Goal: Task Accomplishment & Management: Complete application form

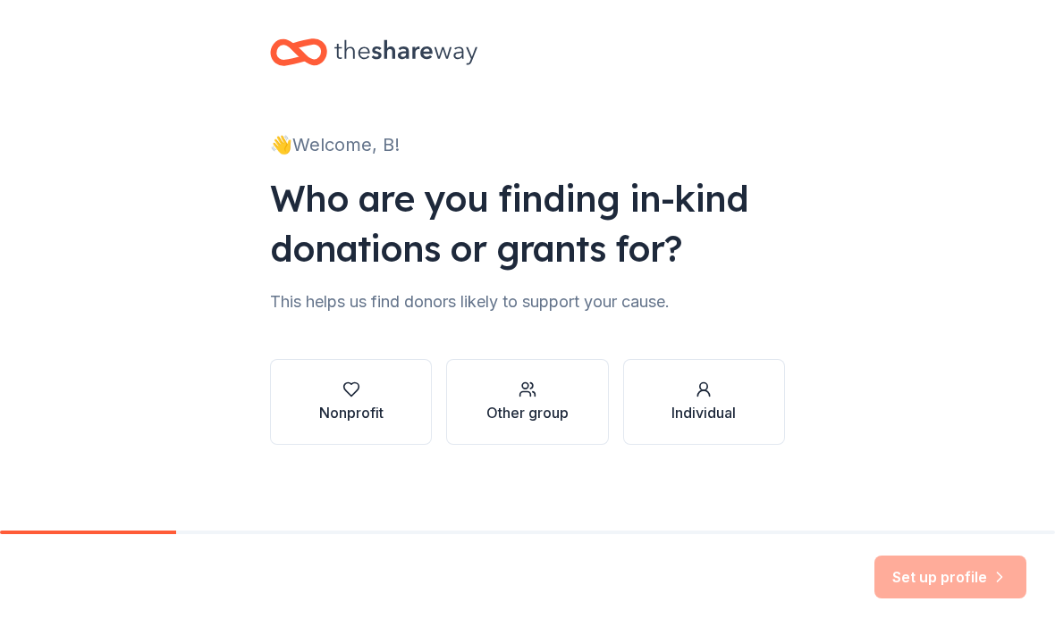
scroll to position [12, 0]
click at [358, 398] on icon "button" at bounding box center [351, 390] width 18 height 18
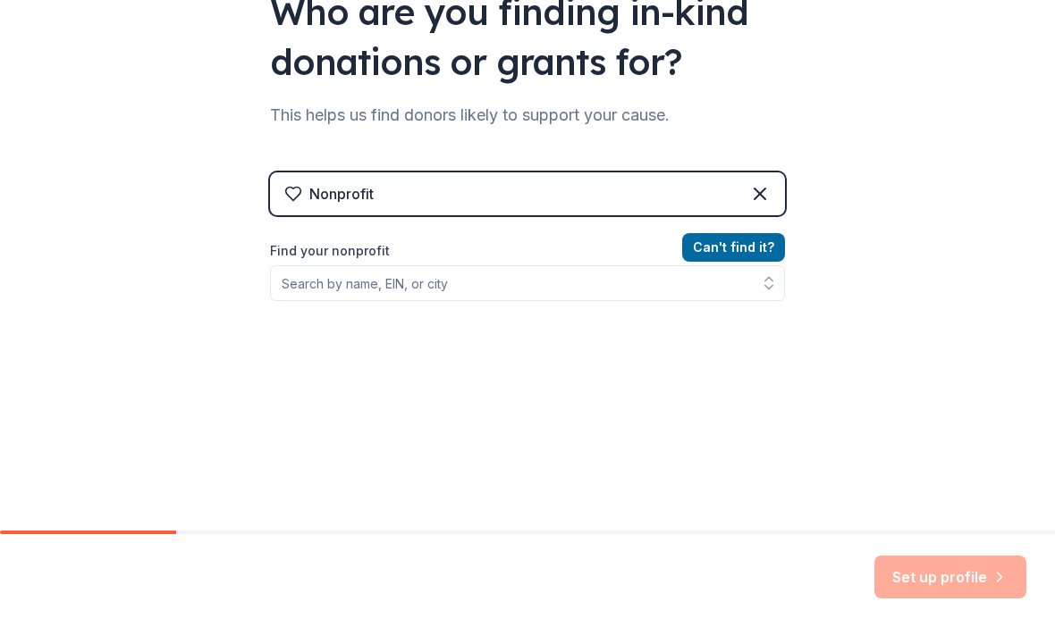
scroll to position [200, 0]
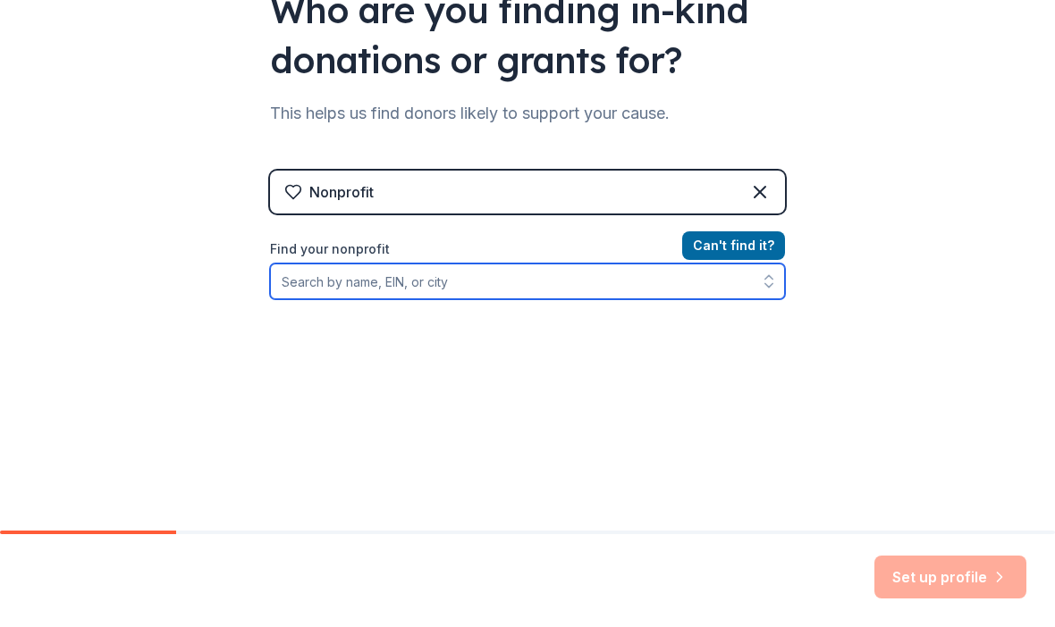
click at [332, 290] on input "Find your nonprofit" at bounding box center [527, 282] width 515 height 36
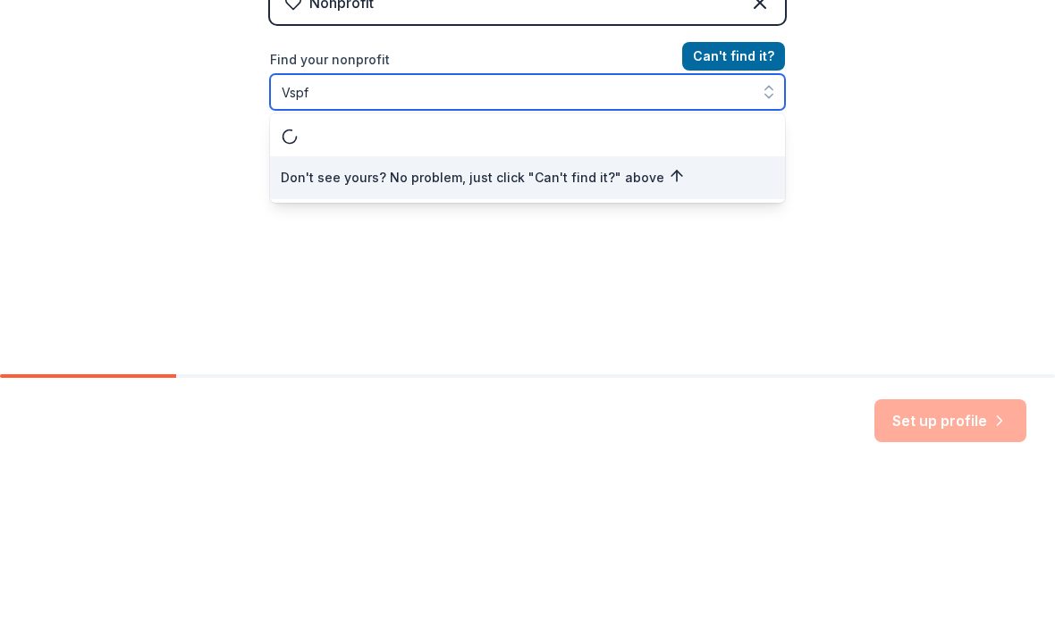
scroll to position [0, 0]
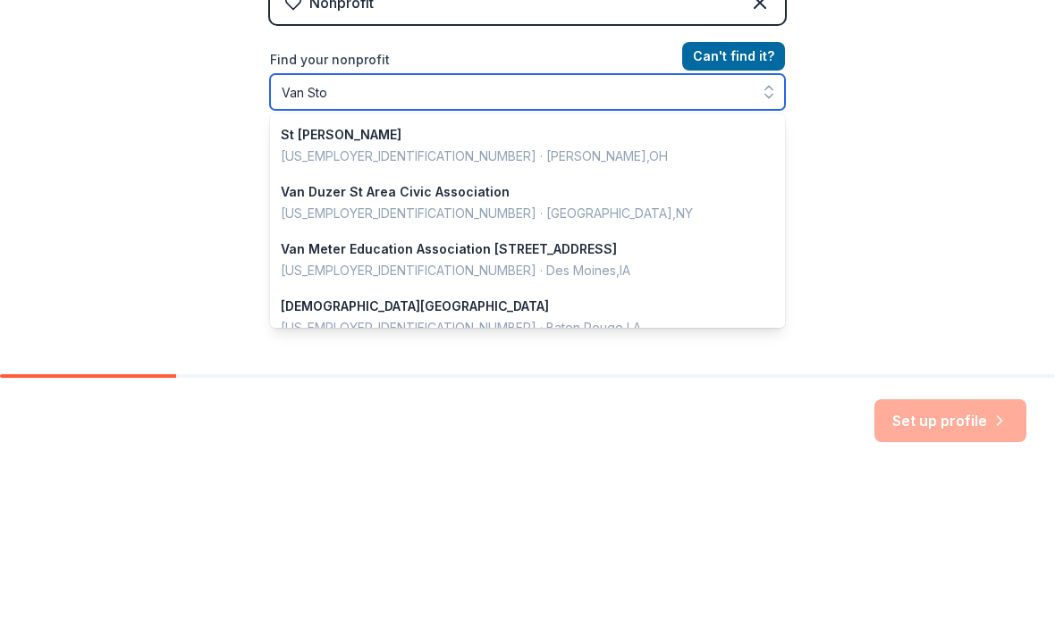
type input "[PERSON_NAME]"
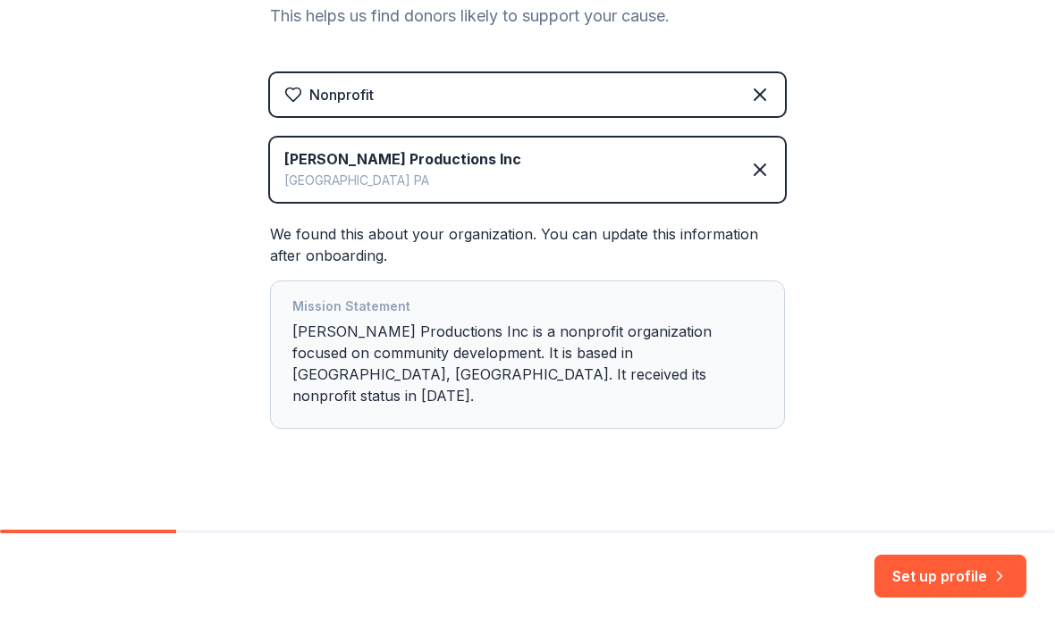
scroll to position [296, 0]
click at [952, 580] on button "Set up profile" at bounding box center [950, 577] width 152 height 43
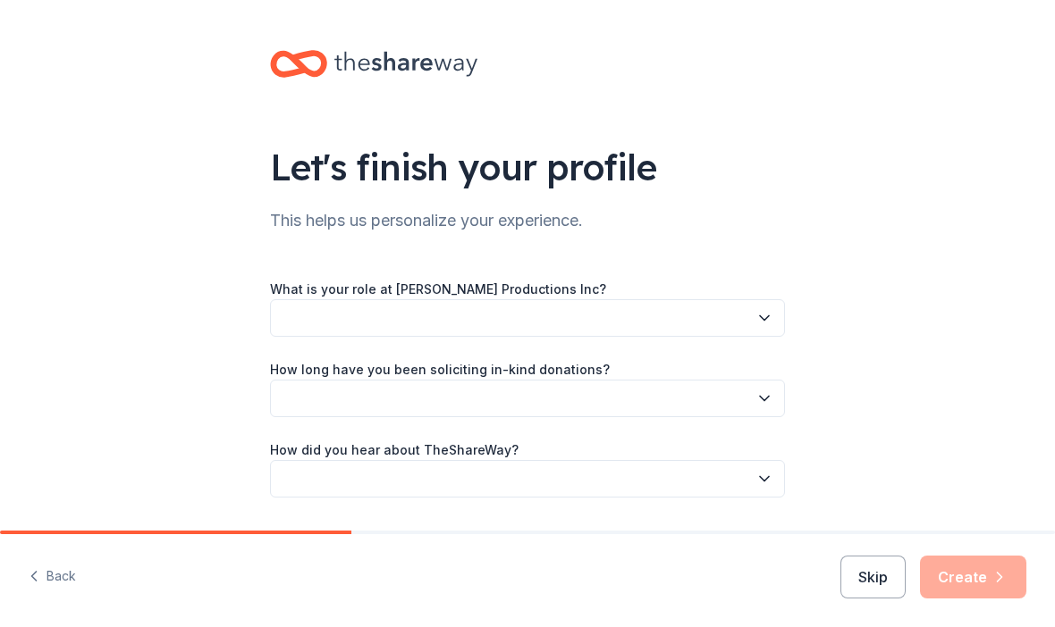
click at [765, 398] on icon "button" at bounding box center [764, 399] width 18 height 18
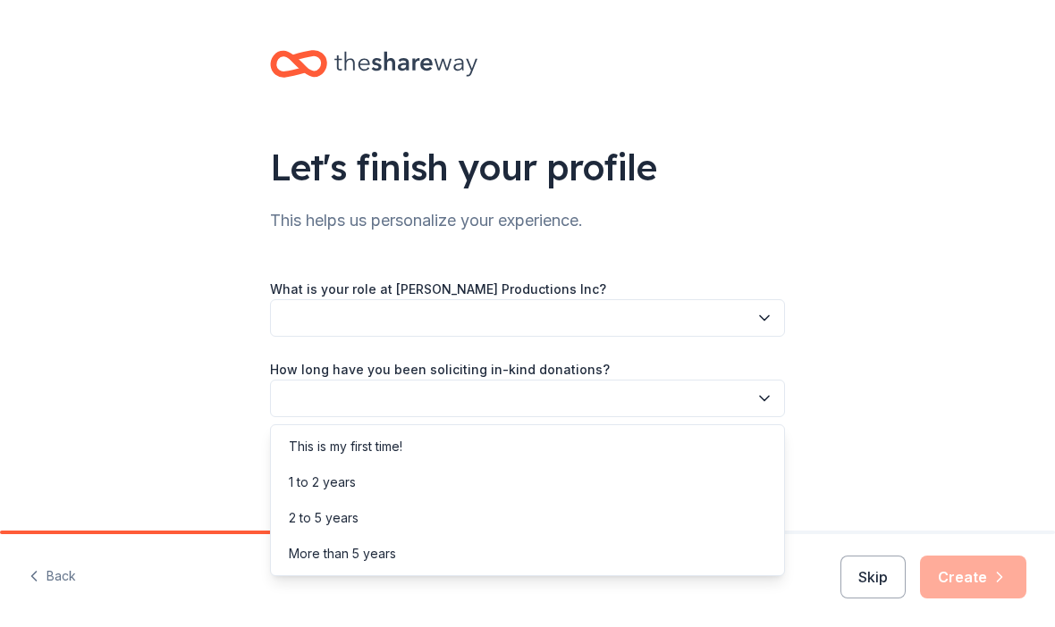
click at [652, 452] on div "This is my first time!" at bounding box center [527, 447] width 506 height 36
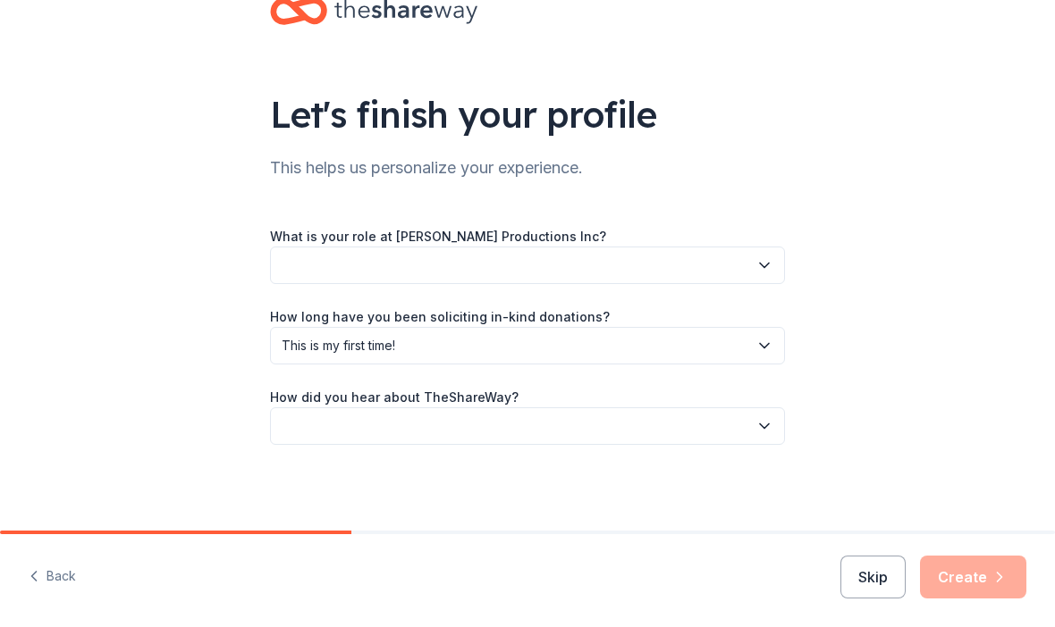
scroll to position [53, 0]
click at [765, 428] on icon "button" at bounding box center [764, 427] width 9 height 4
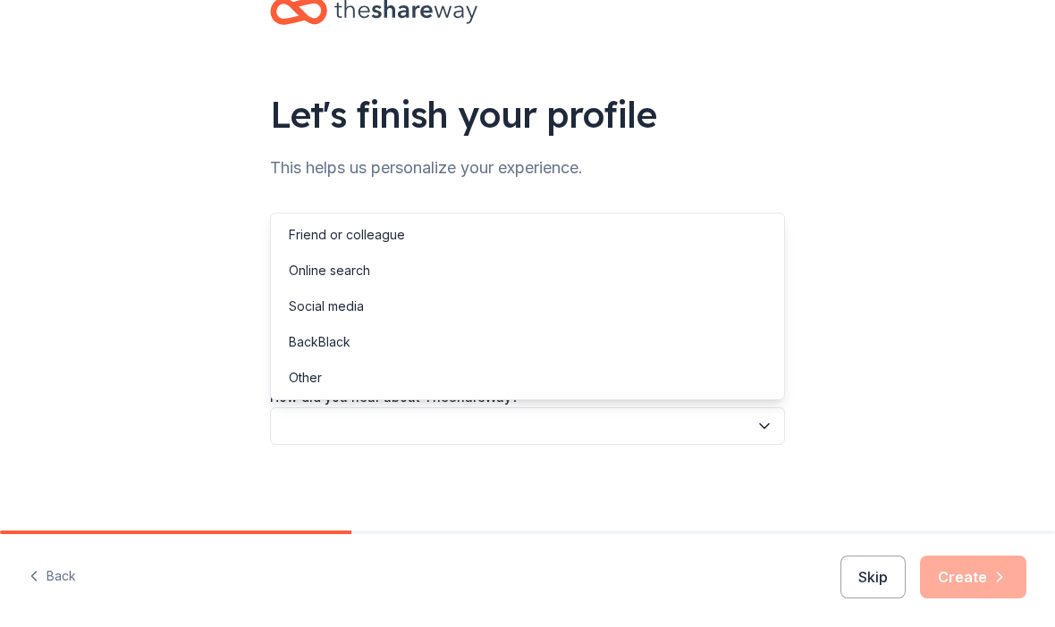
click at [348, 310] on div "Social media" at bounding box center [326, 306] width 75 height 21
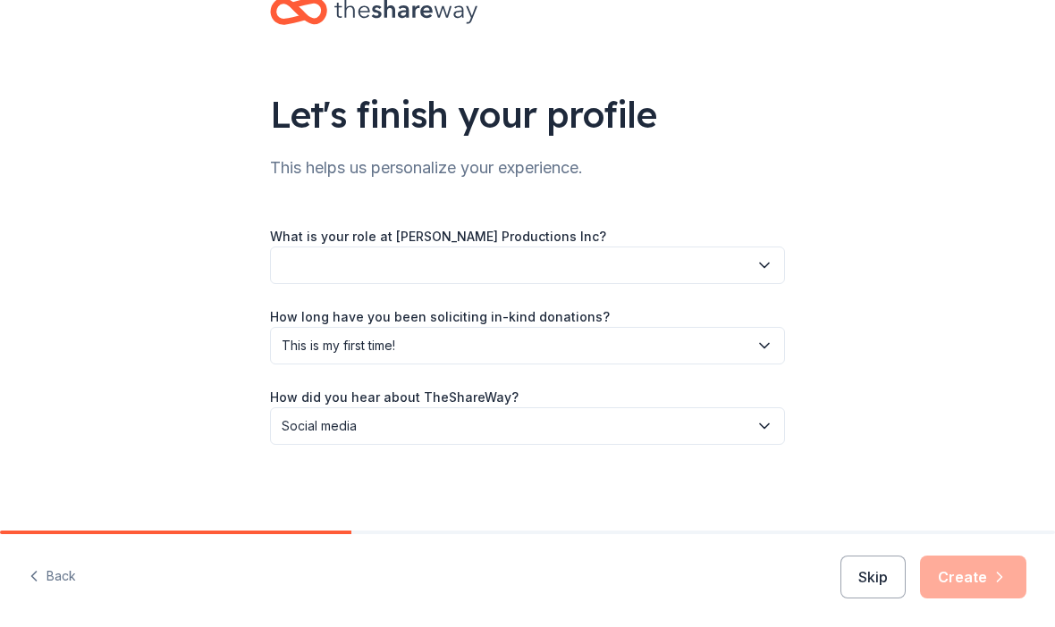
click at [761, 270] on icon "button" at bounding box center [764, 265] width 18 height 18
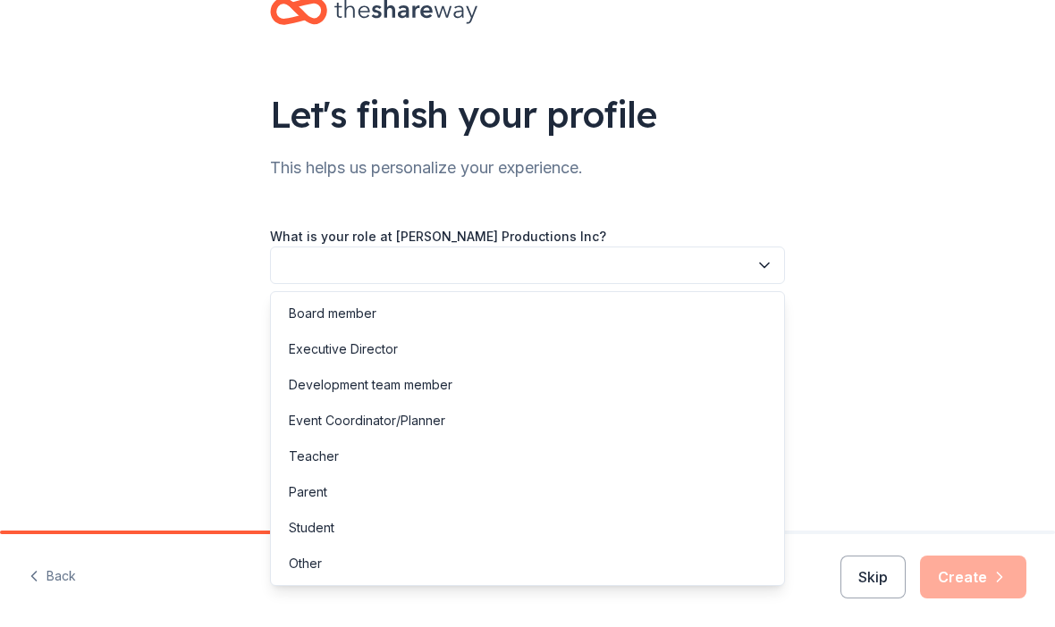
click at [357, 315] on div "Board member" at bounding box center [333, 313] width 88 height 21
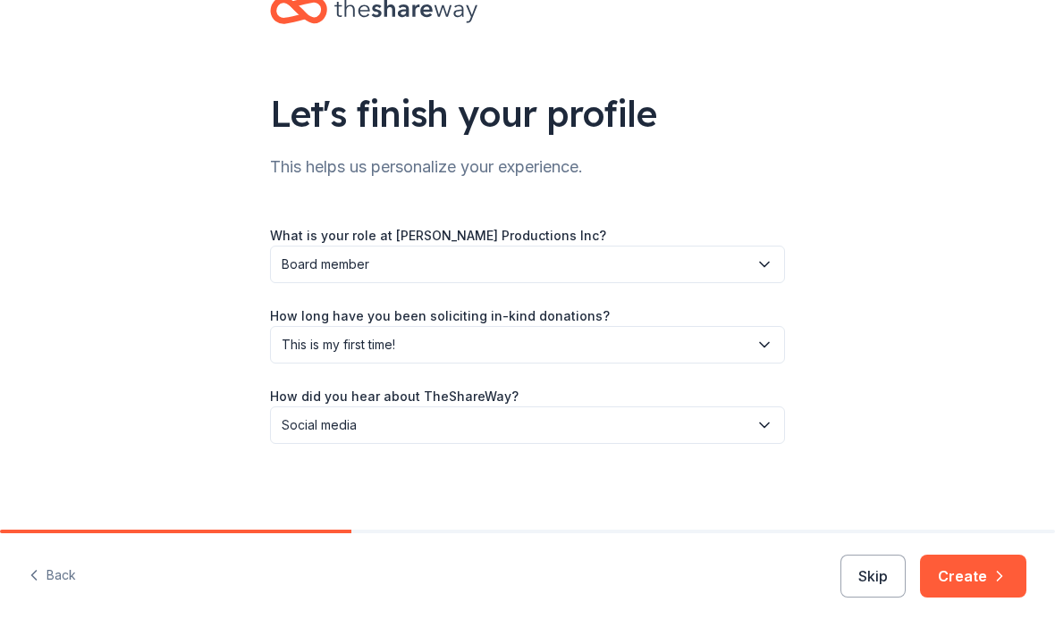
click at [961, 574] on button "Create" at bounding box center [973, 577] width 106 height 43
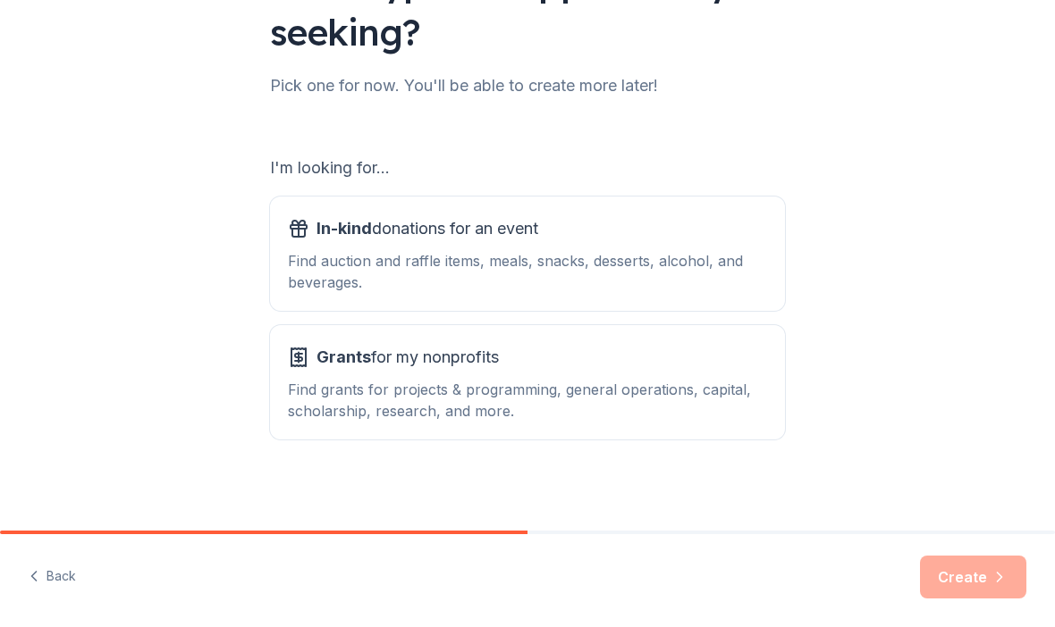
scroll to position [189, 0]
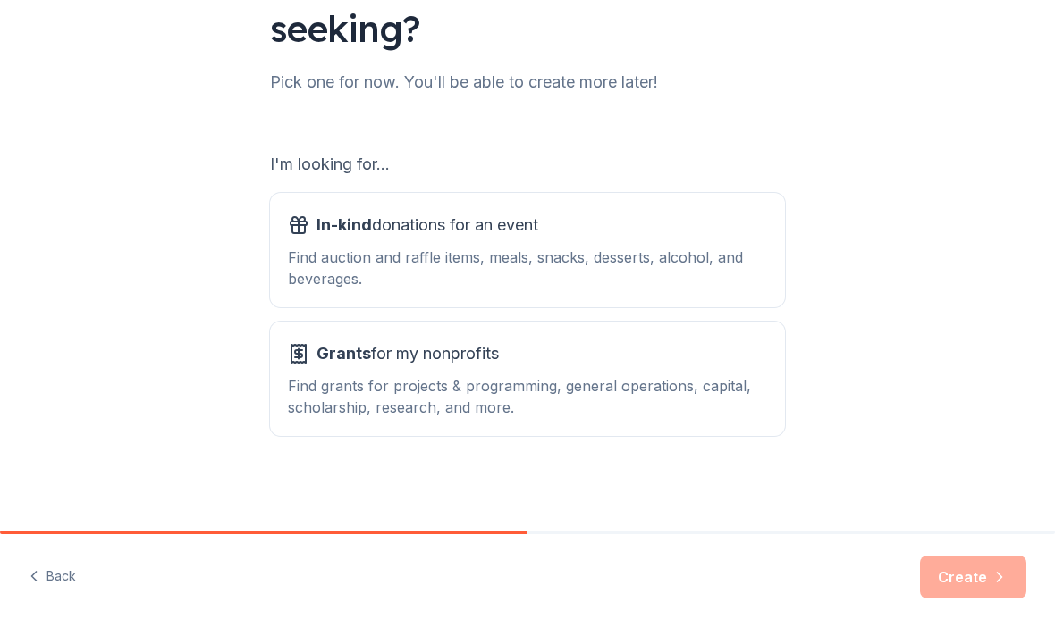
click at [440, 378] on div "Find grants for projects & programming, general operations, capital, scholarshi…" at bounding box center [527, 396] width 479 height 43
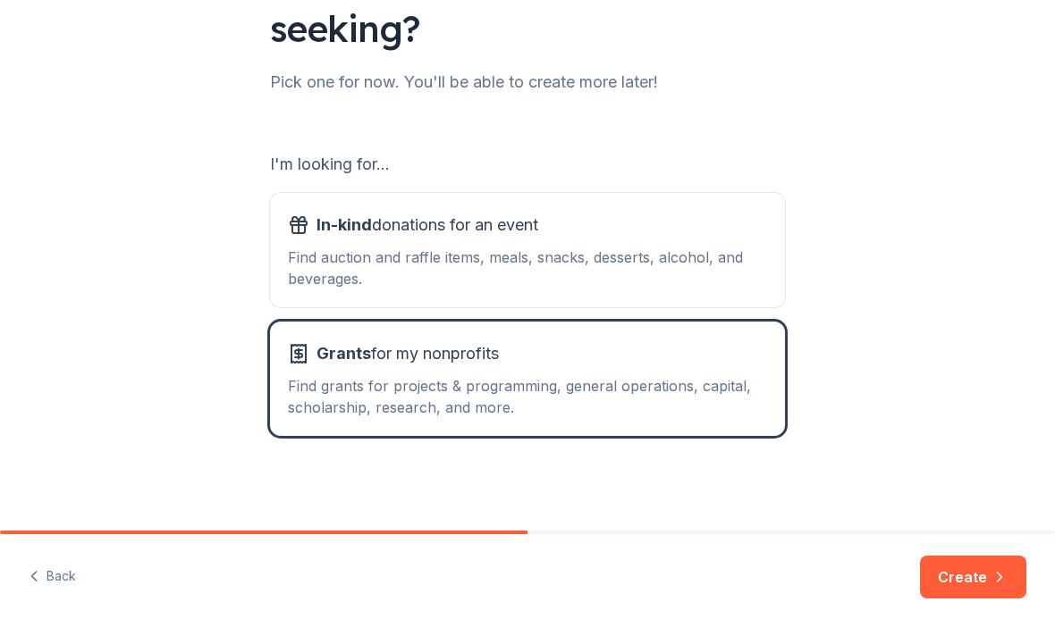
click at [957, 572] on button "Create" at bounding box center [973, 577] width 106 height 43
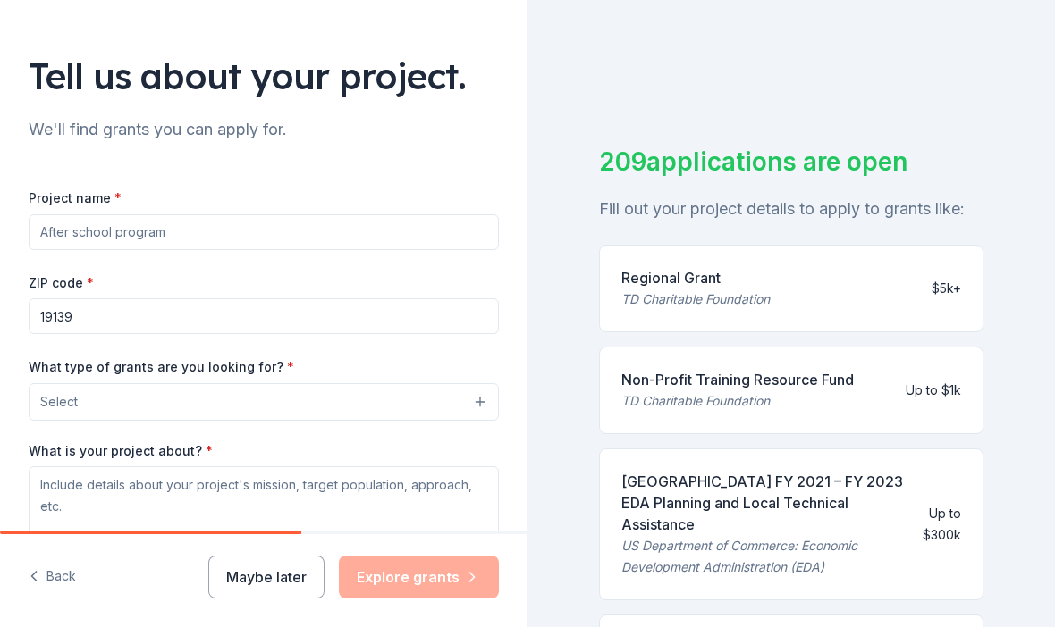
scroll to position [95, 0]
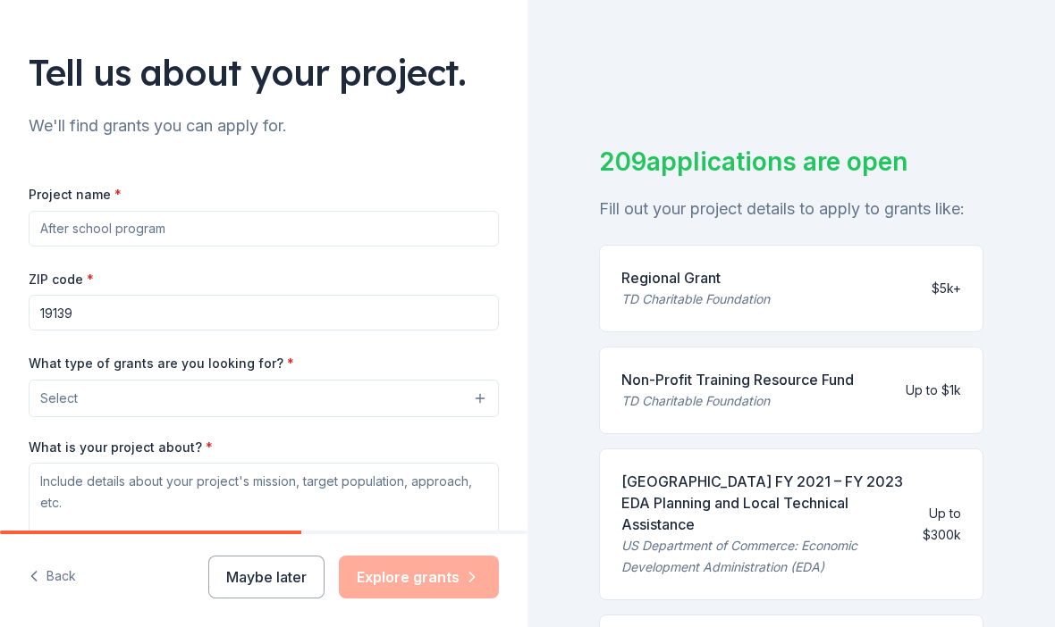
click at [483, 399] on button "Select" at bounding box center [264, 399] width 470 height 38
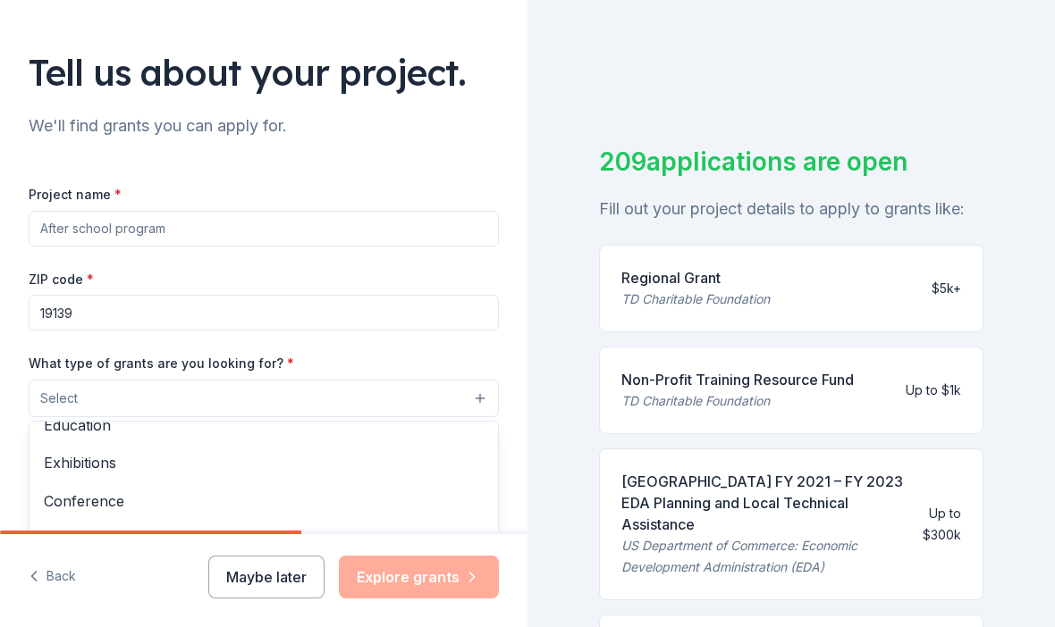
scroll to position [207, 0]
click at [223, 550] on div "Training and capacity building" at bounding box center [263, 540] width 468 height 38
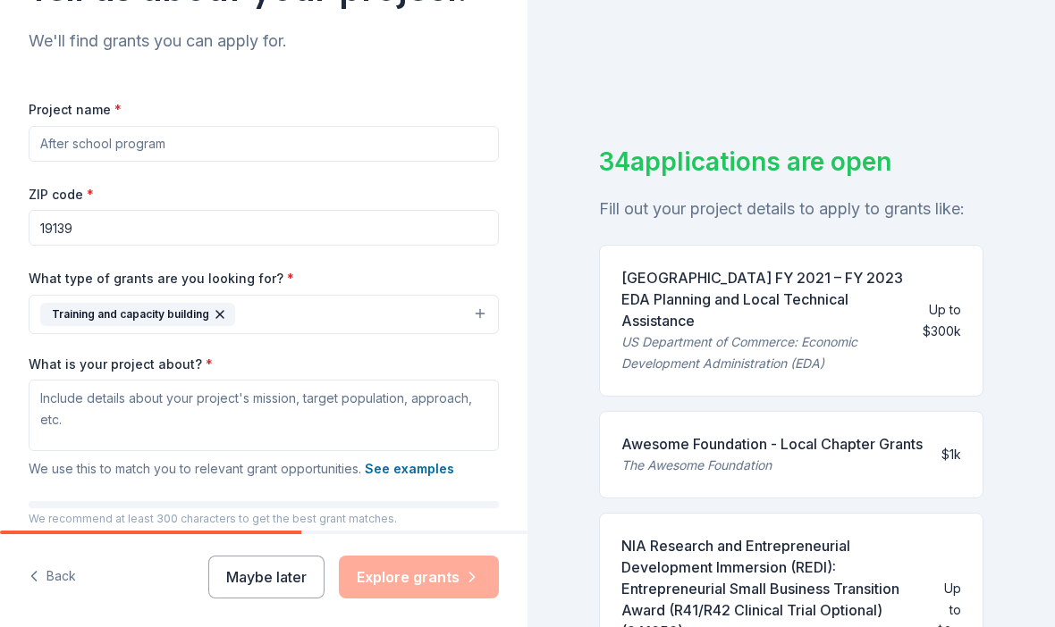
scroll to position [181, 0]
click at [479, 317] on button "Training and capacity building" at bounding box center [264, 312] width 470 height 39
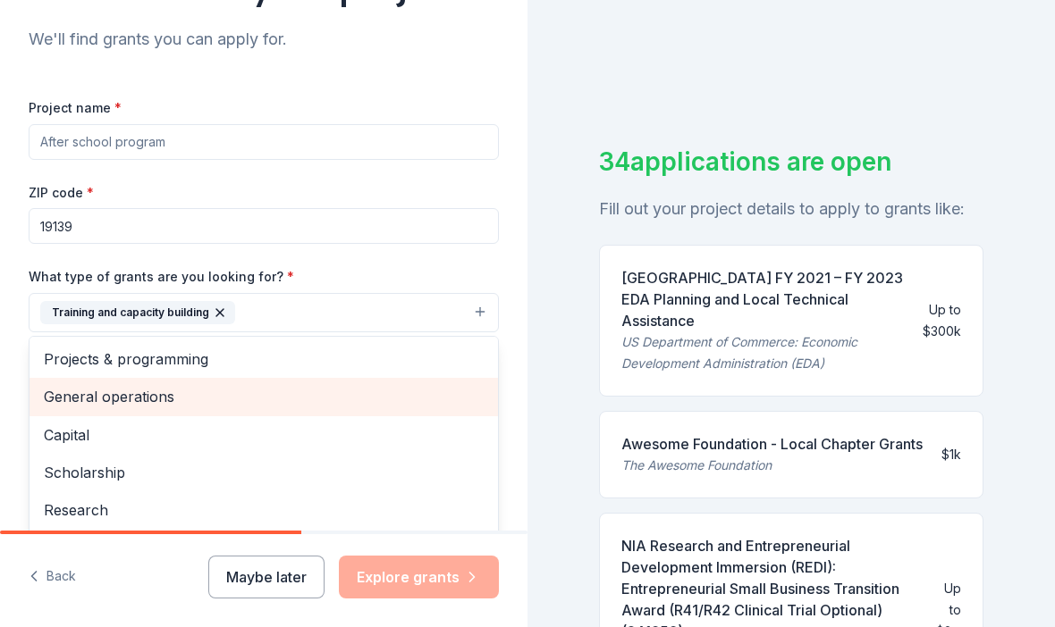
click at [164, 404] on span "General operations" at bounding box center [264, 396] width 440 height 23
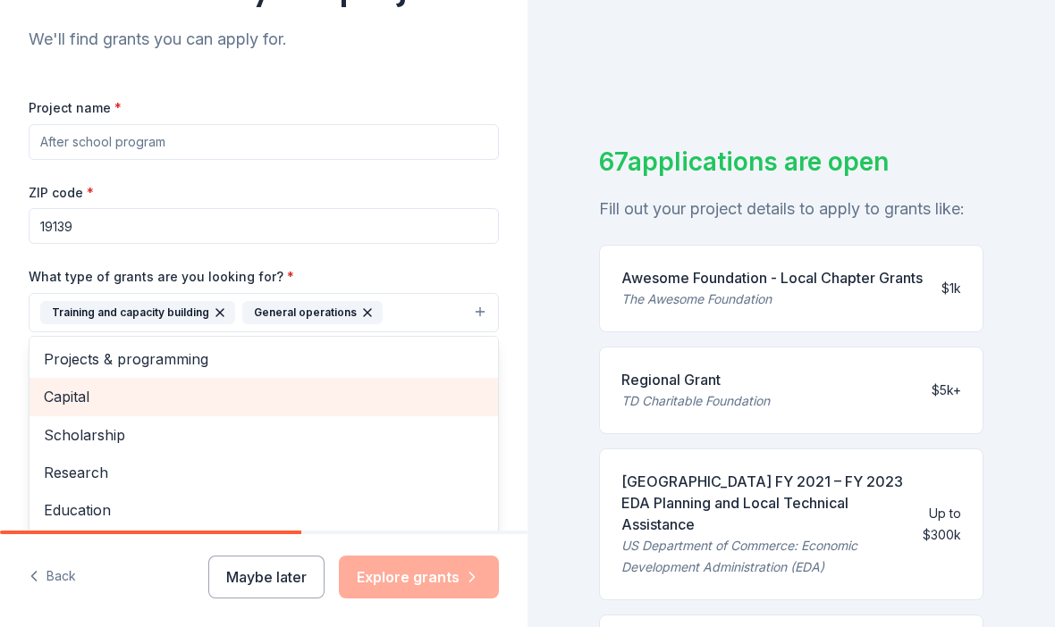
click at [475, 318] on button "Training and capacity building General operations" at bounding box center [264, 312] width 470 height 39
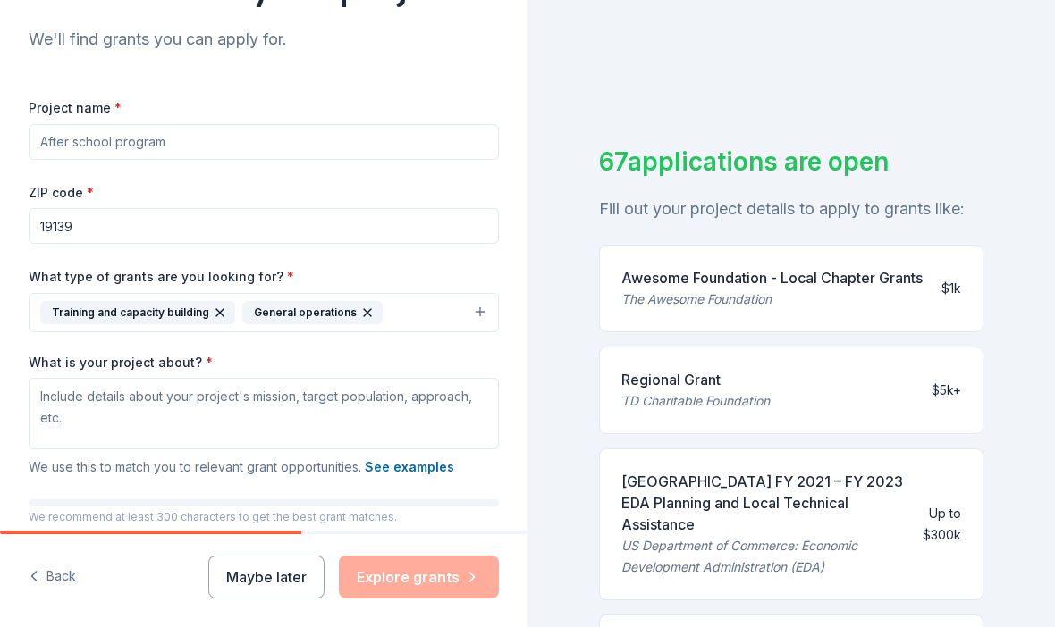
click at [488, 322] on button "Training and capacity building General operations" at bounding box center [264, 312] width 470 height 39
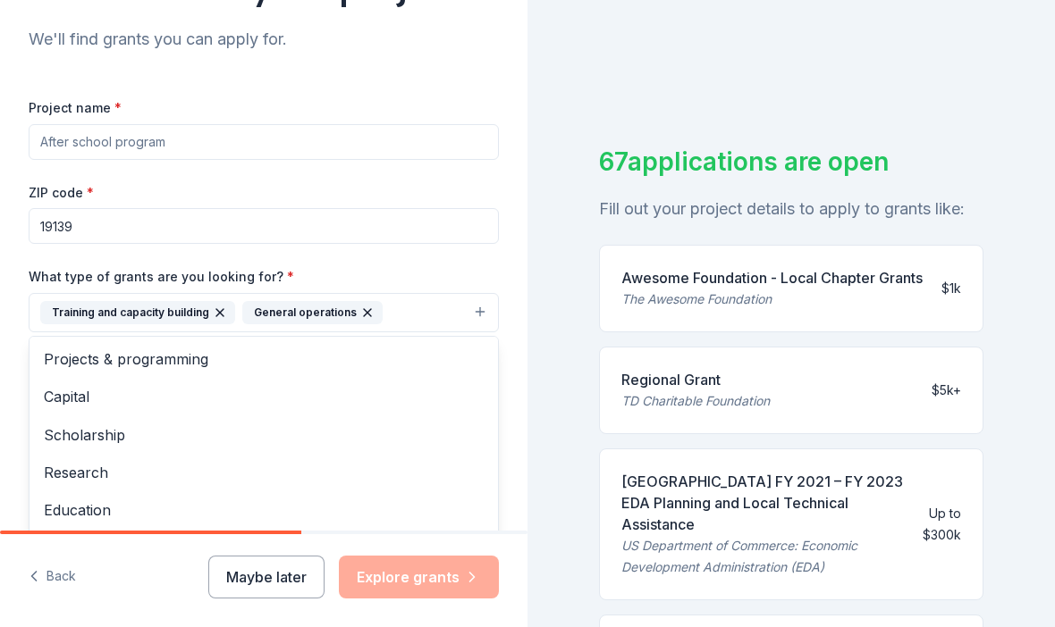
scroll to position [0, 0]
click at [210, 369] on span "Projects & programming" at bounding box center [264, 359] width 440 height 23
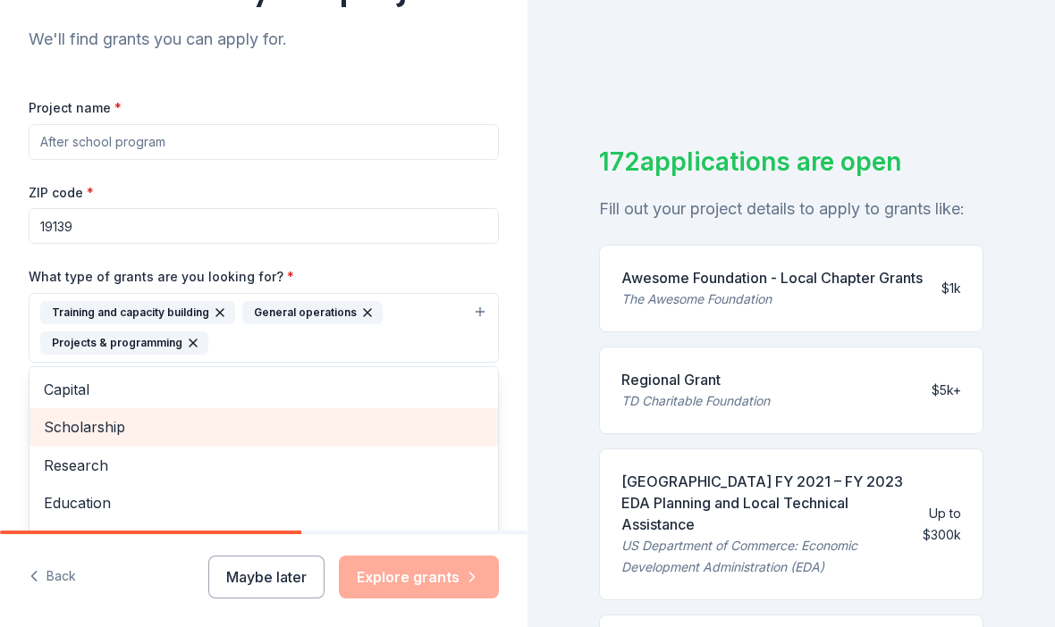
click at [128, 433] on span "Scholarship" at bounding box center [264, 427] width 440 height 23
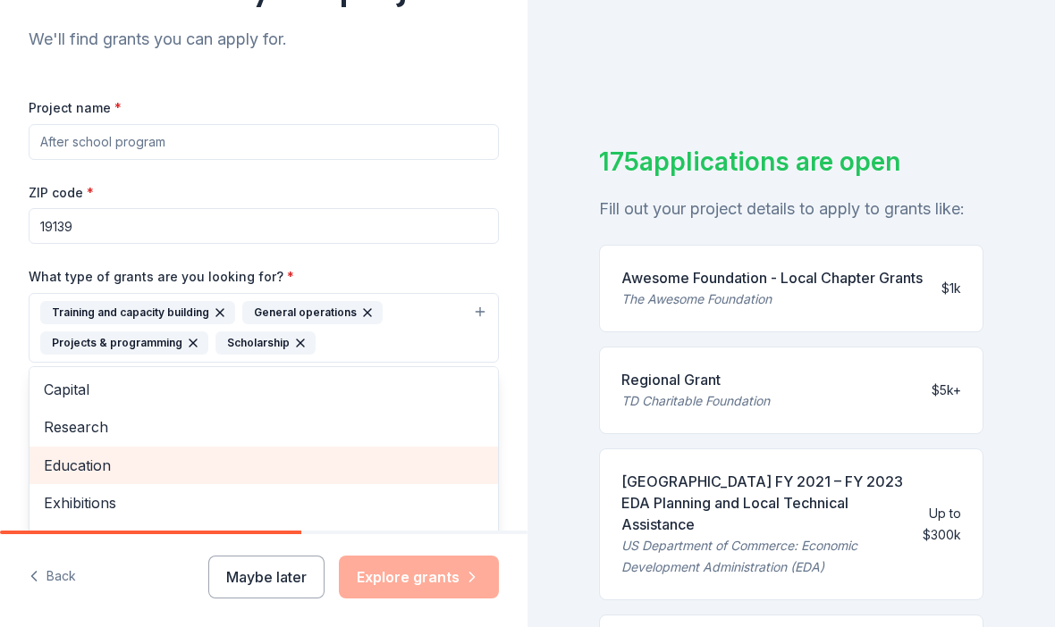
click at [111, 468] on span "Education" at bounding box center [264, 465] width 440 height 23
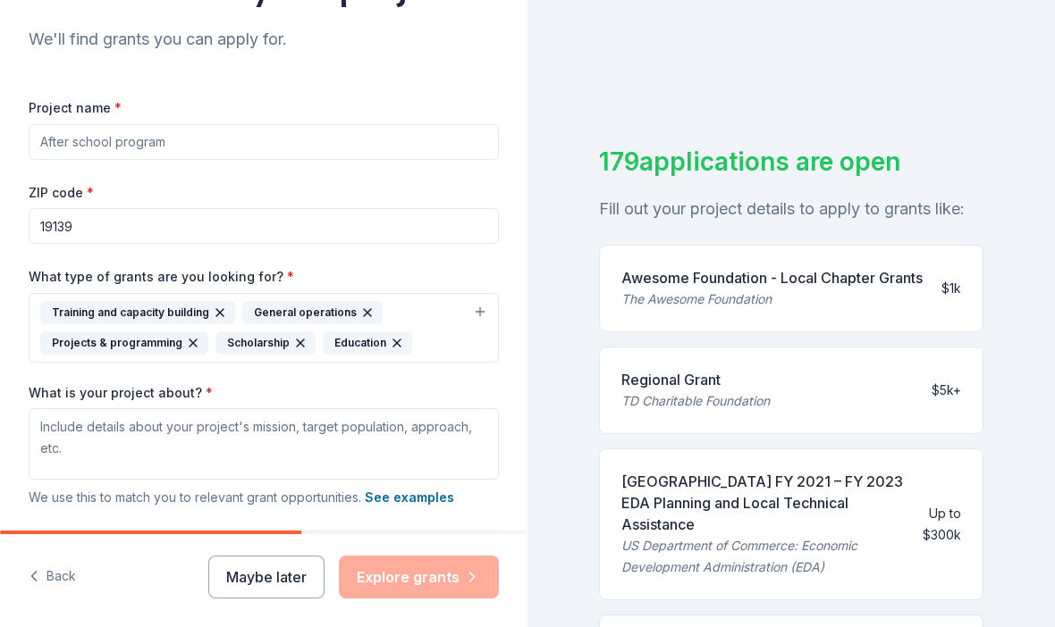
scroll to position [130, 0]
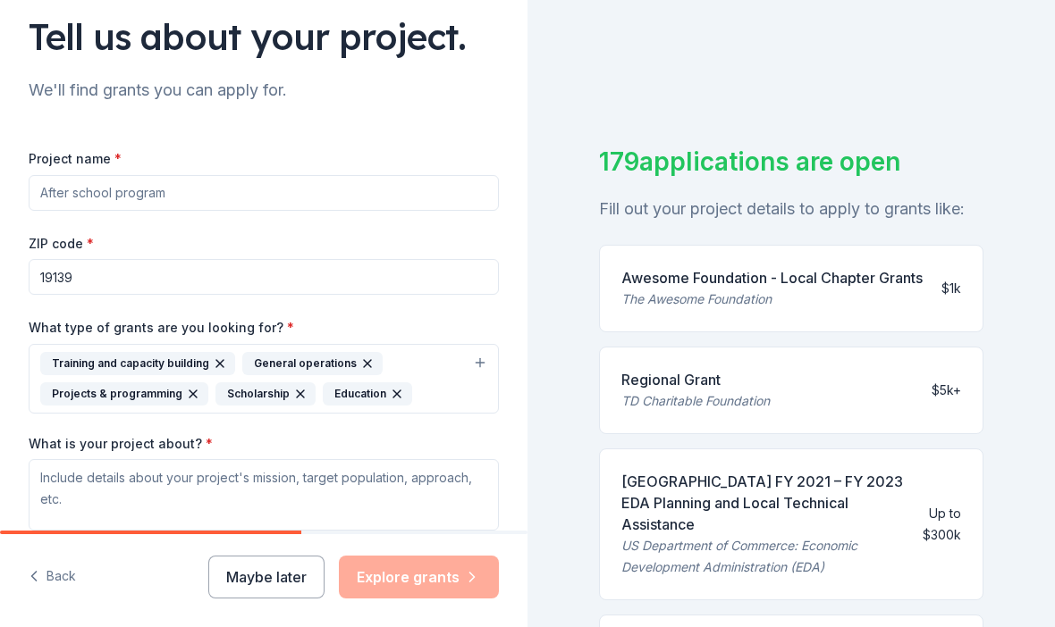
click at [198, 203] on input "Project name *" at bounding box center [264, 193] width 470 height 36
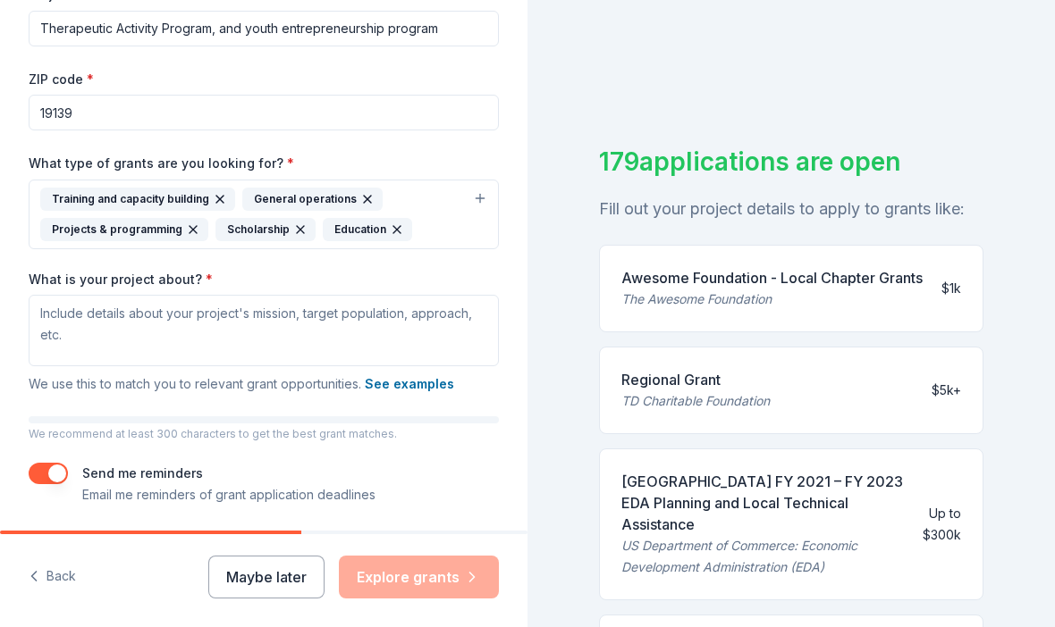
scroll to position [295, 0]
type input "Therapeutic Activity Program, and youth entrepreneurship program"
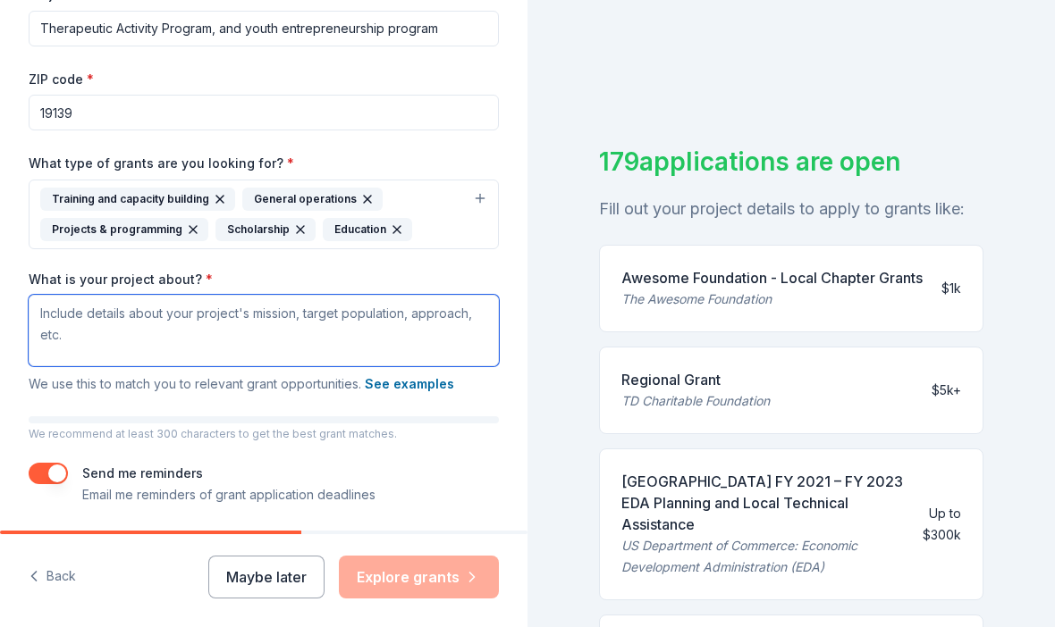
click at [64, 315] on textarea "What is your project about? *" at bounding box center [264, 330] width 470 height 71
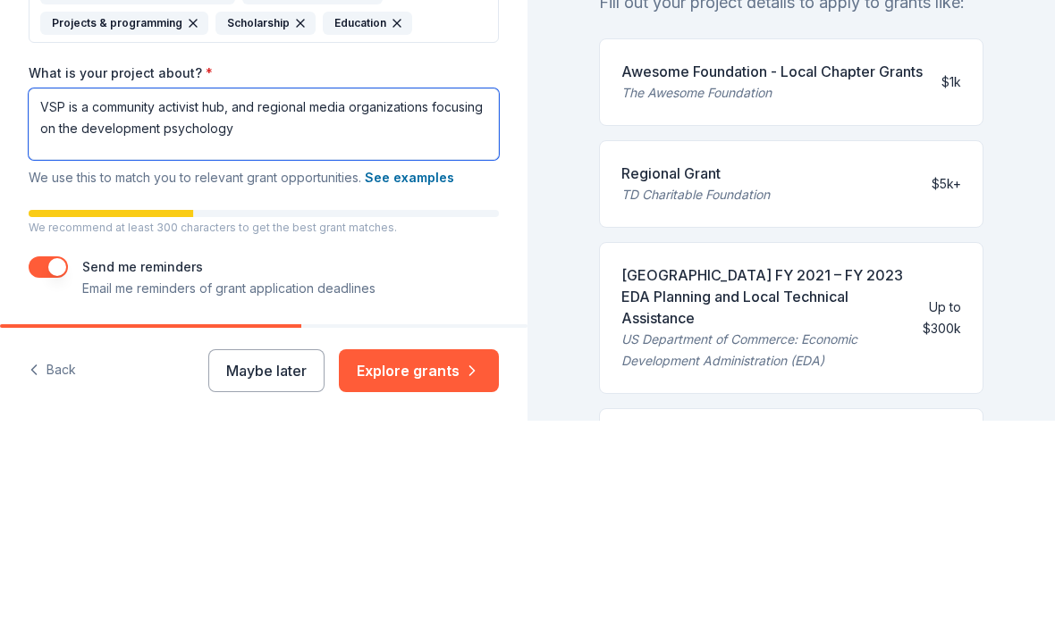
click at [427, 295] on textarea "VSP is a community activist hub, and regional media organizations focusing on t…" at bounding box center [264, 330] width 470 height 71
click at [299, 295] on textarea "VSP is a community activist hub, and regional media organizations: focusing on …" at bounding box center [264, 330] width 470 height 71
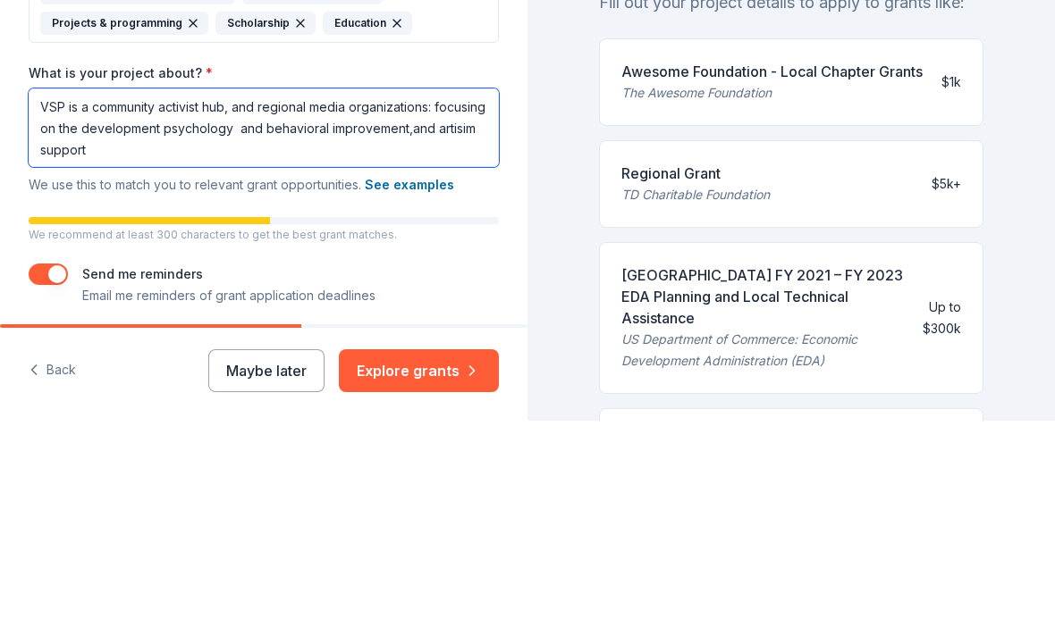
click at [256, 295] on textarea "VSP is a community activist hub, and regional media organizations: focusing on …" at bounding box center [264, 334] width 470 height 79
click at [217, 295] on textarea "VSP is a community activist hub, and a regional media organizations: focusing o…" at bounding box center [264, 334] width 470 height 79
click at [377, 295] on textarea "VSP is a community activist hub, and a regional media organizations: focusing o…" at bounding box center [264, 334] width 470 height 79
click at [94, 295] on textarea "VSP is a community activist hub, and a regional media organizations: focusing o…" at bounding box center [264, 334] width 470 height 79
click at [84, 295] on textarea "VSP is a community activist hub, and a regional media organizations: focusing o…" at bounding box center [264, 334] width 470 height 79
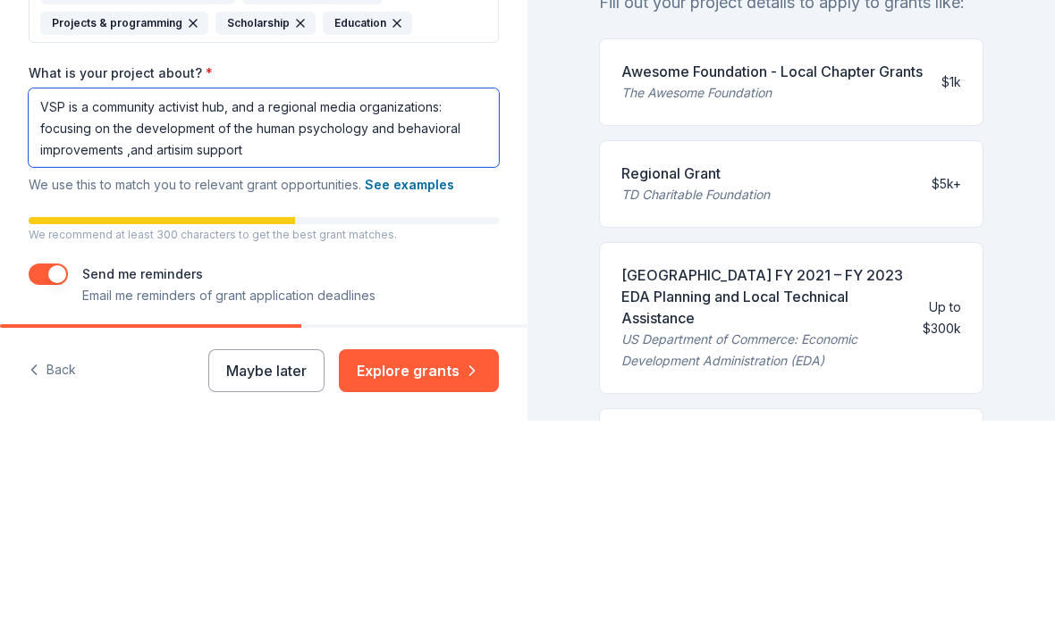
click at [172, 295] on textarea "VSP is a community activist hub, and a regional media organizations: focusing o…" at bounding box center [264, 334] width 470 height 79
click at [427, 295] on textarea "VSP is a community activist hub, and a regional media organizations: focusing o…" at bounding box center [264, 334] width 470 height 79
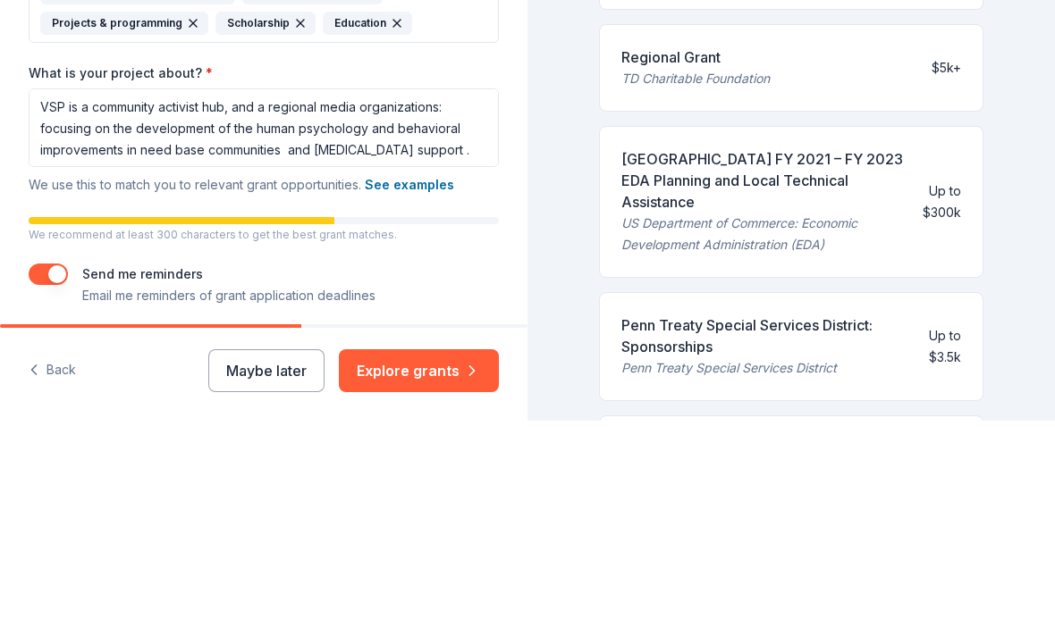
scroll to position [62, 0]
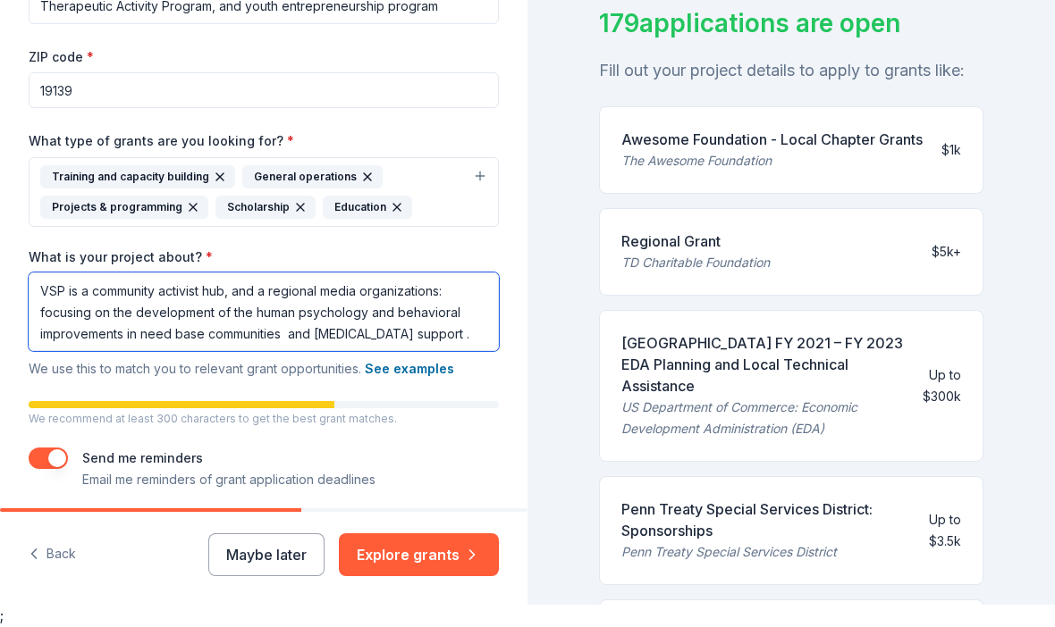
type textarea "VSP is a community activist hub, and a regional media organizations: focusing o…"
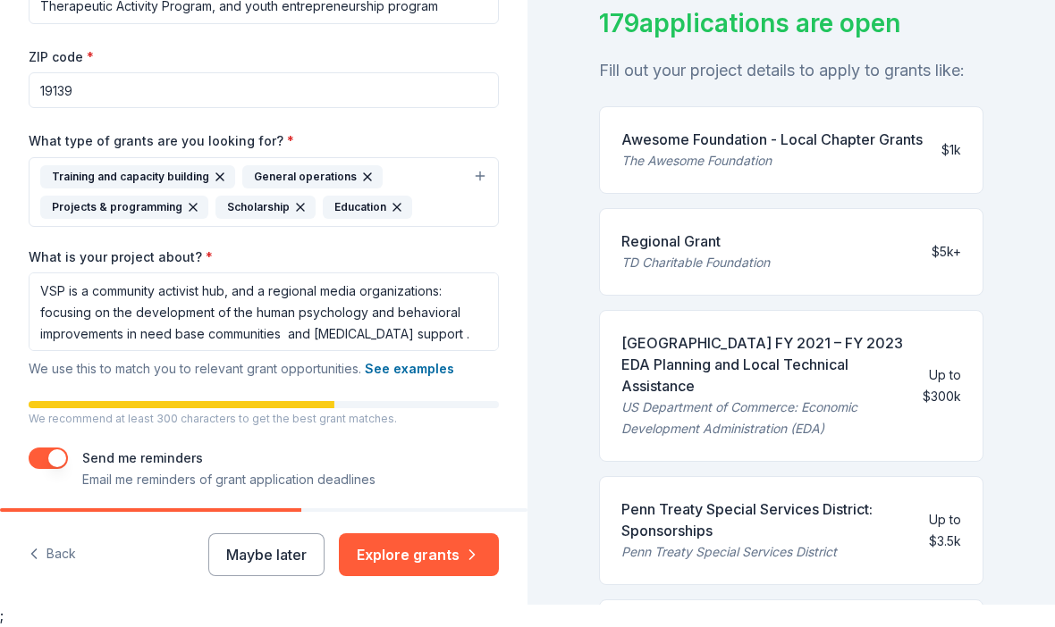
click at [427, 573] on button "Explore grants" at bounding box center [419, 555] width 160 height 43
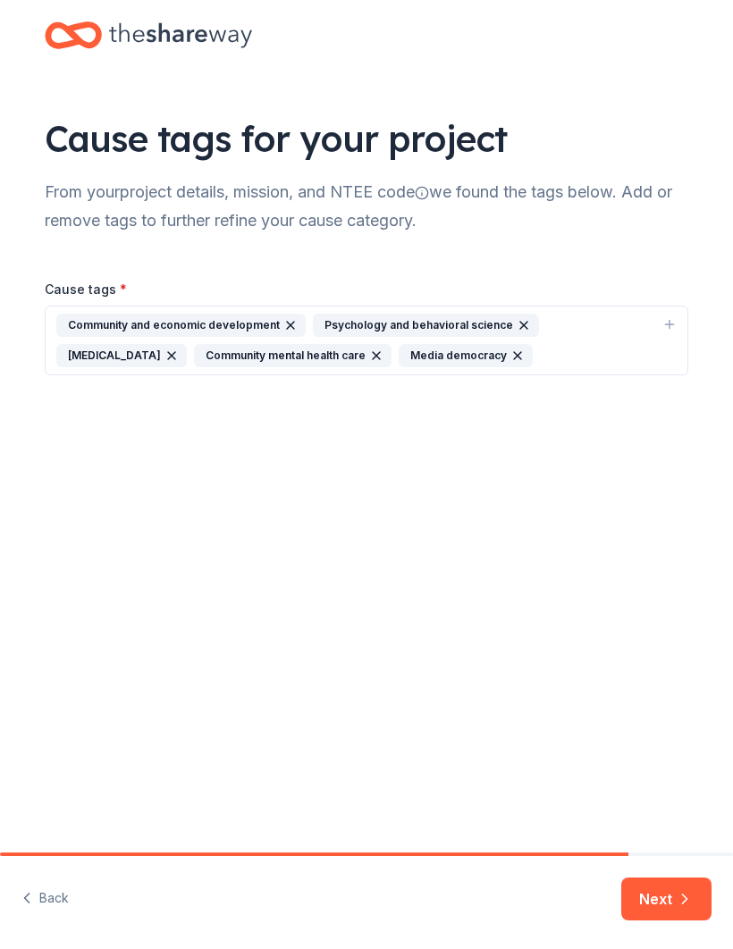
click at [668, 627] on button "Next" at bounding box center [666, 899] width 90 height 43
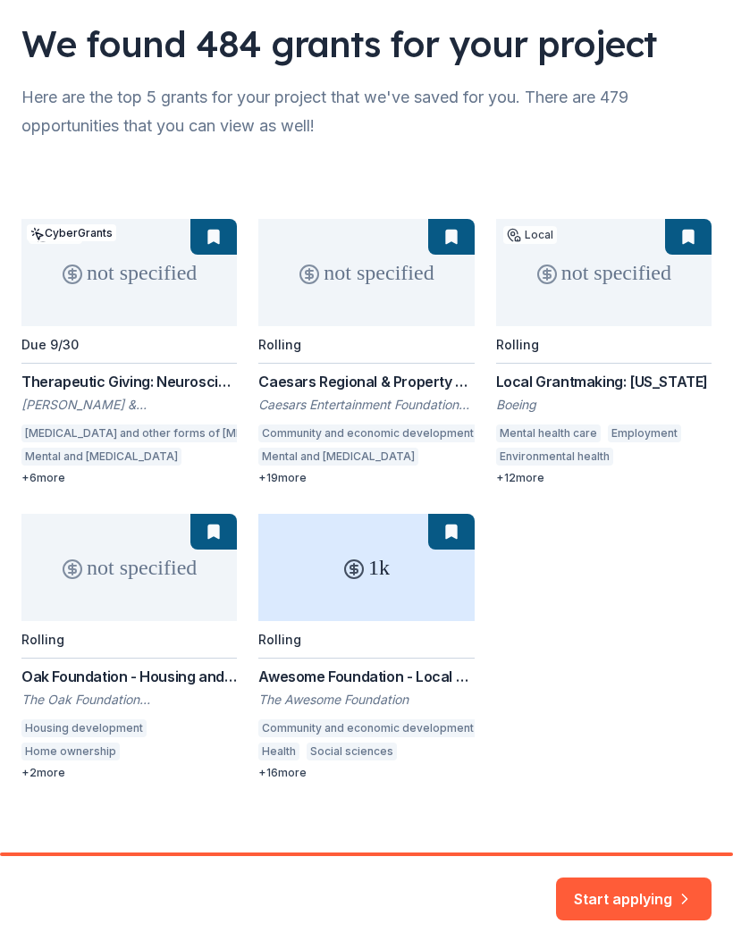
scroll to position [94, 0]
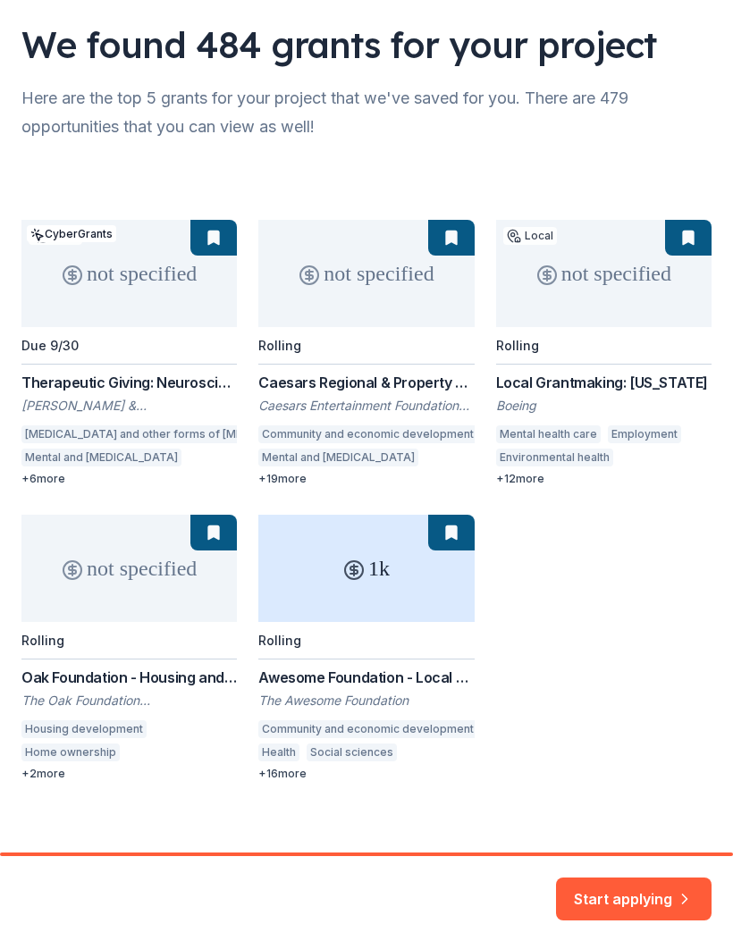
click at [627, 627] on button "Start applying" at bounding box center [634, 888] width 156 height 43
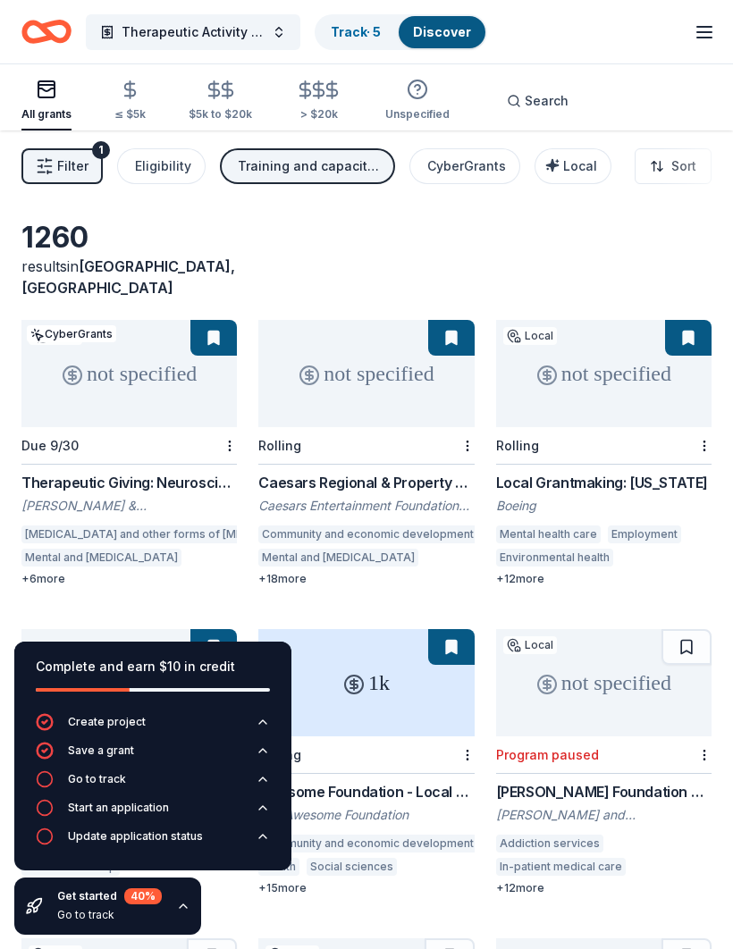
click at [620, 399] on div "not specified" at bounding box center [603, 373] width 215 height 107
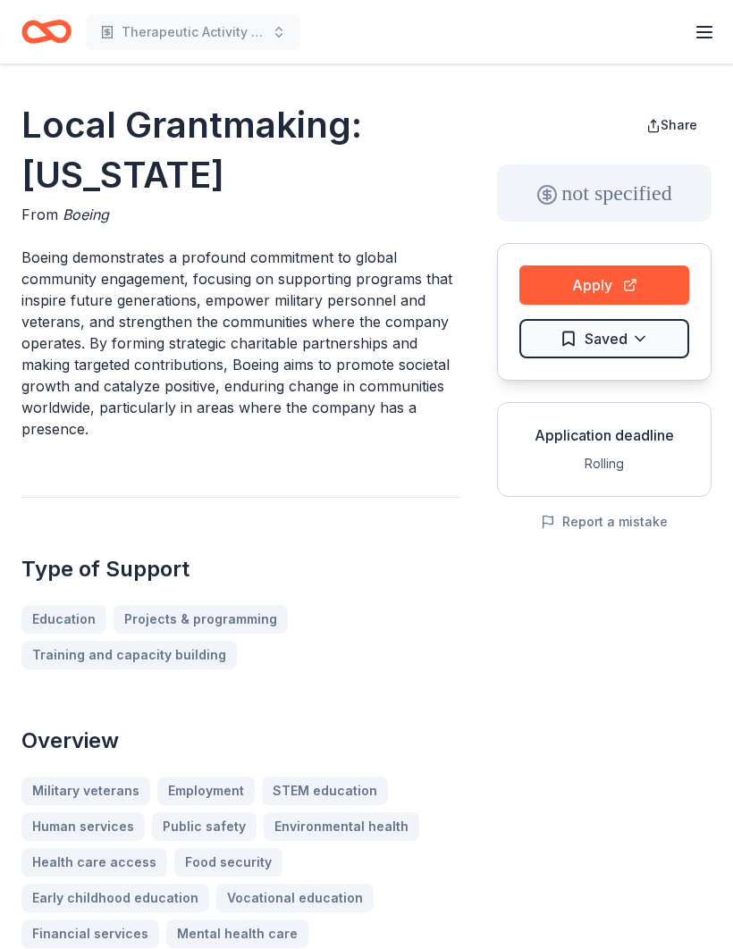
click at [619, 283] on button "Apply" at bounding box center [604, 284] width 170 height 39
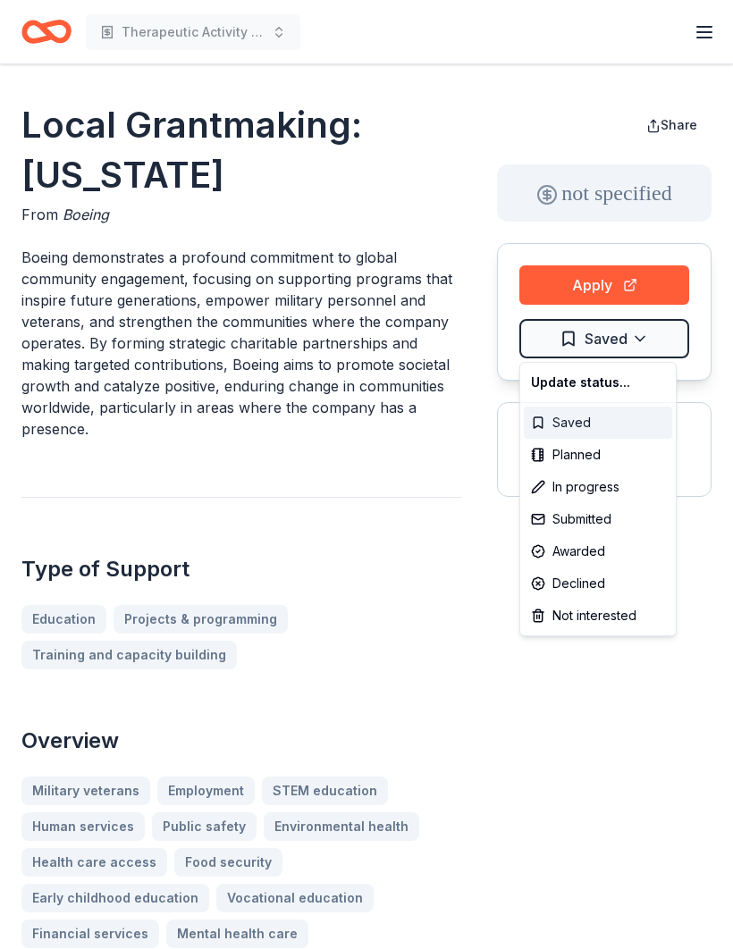
click at [568, 415] on div "Saved" at bounding box center [598, 423] width 148 height 32
click at [589, 423] on div "Saved" at bounding box center [598, 423] width 148 height 32
click at [634, 281] on html "Therapeutic Activity Program, and youth entrepreneurship program Start free tri…" at bounding box center [366, 474] width 733 height 949
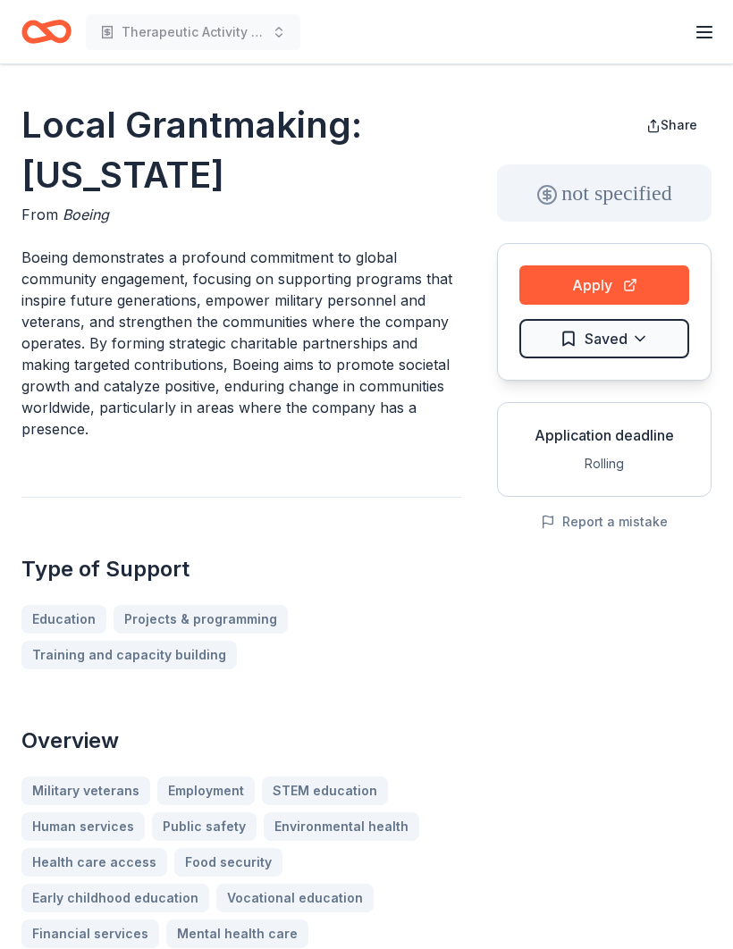
click at [641, 286] on button "Apply" at bounding box center [604, 284] width 170 height 39
